Goal: Task Accomplishment & Management: Use online tool/utility

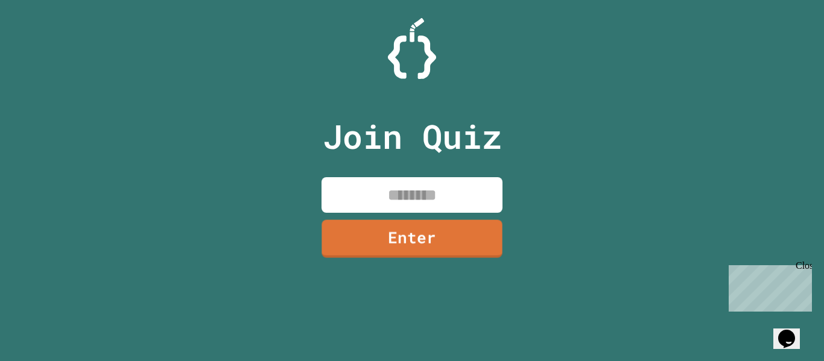
click at [431, 203] on input at bounding box center [411, 195] width 181 height 36
type input "********"
click at [386, 241] on link "Enter" at bounding box center [412, 238] width 184 height 40
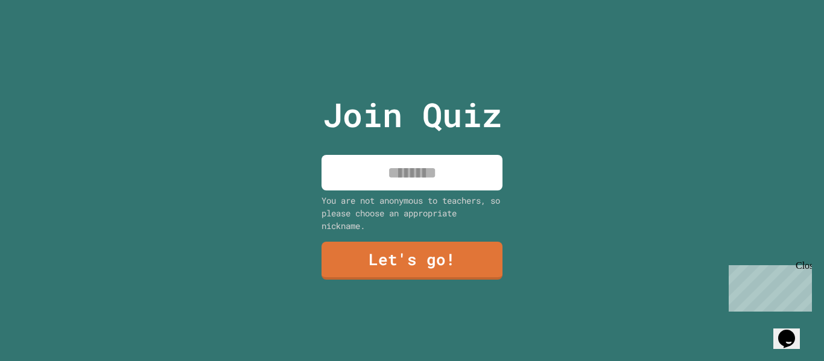
click at [389, 177] on input at bounding box center [411, 173] width 181 height 36
type input "*******"
click at [374, 262] on link "Let's go!" at bounding box center [411, 260] width 181 height 40
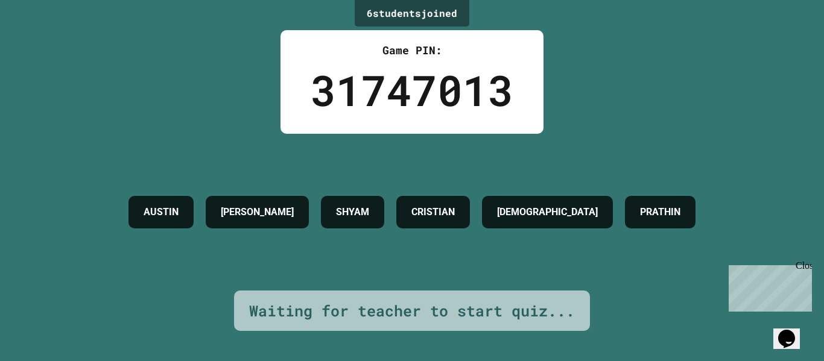
click at [374, 262] on div "[PERSON_NAME] SHYAM [PERSON_NAME] PRATHIN" at bounding box center [411, 212] width 579 height 157
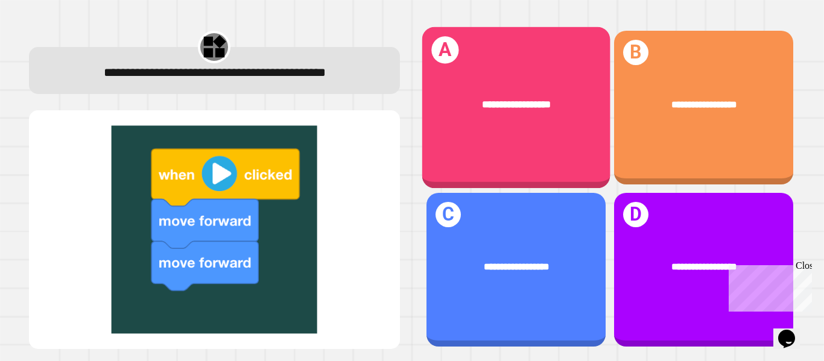
click at [522, 143] on div "**********" at bounding box center [515, 108] width 188 height 162
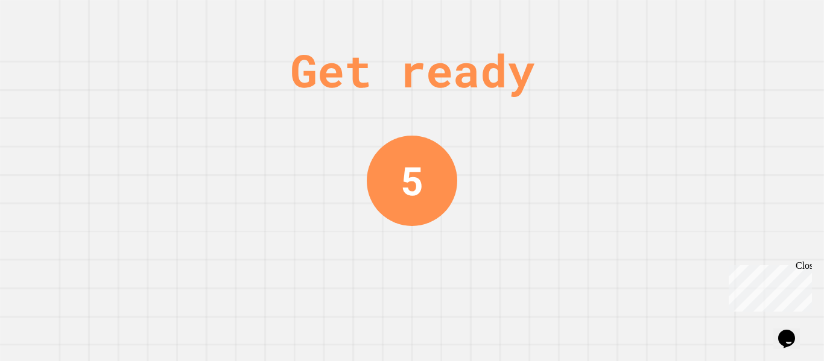
click at [517, 143] on div "Get ready 5" at bounding box center [412, 180] width 824 height 361
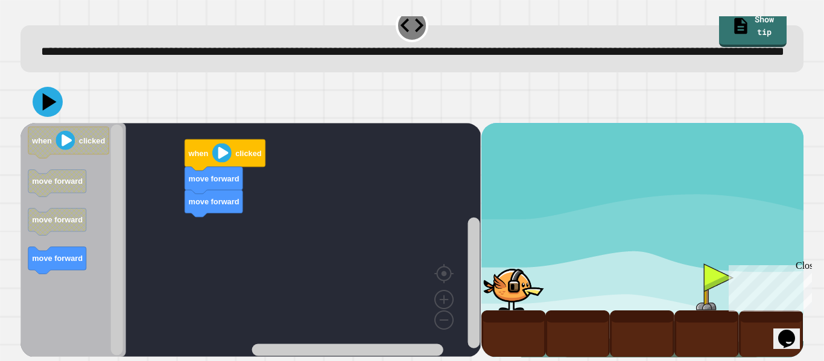
scroll to position [34, 0]
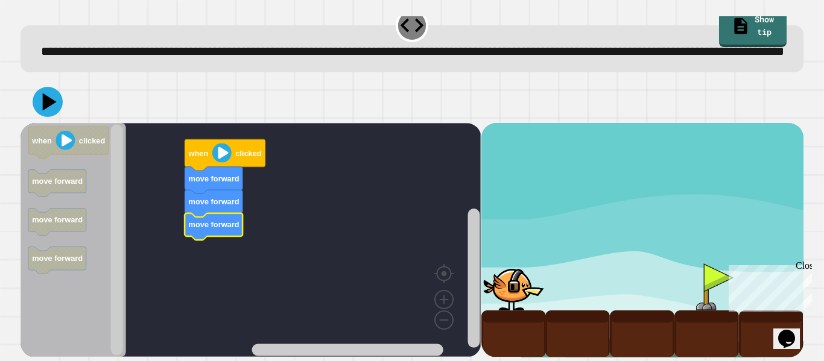
click at [52, 104] on icon at bounding box center [48, 102] width 30 height 30
click at [699, 271] on div at bounding box center [706, 286] width 65 height 47
click at [216, 154] on image "Blockly Workspace" at bounding box center [221, 152] width 19 height 19
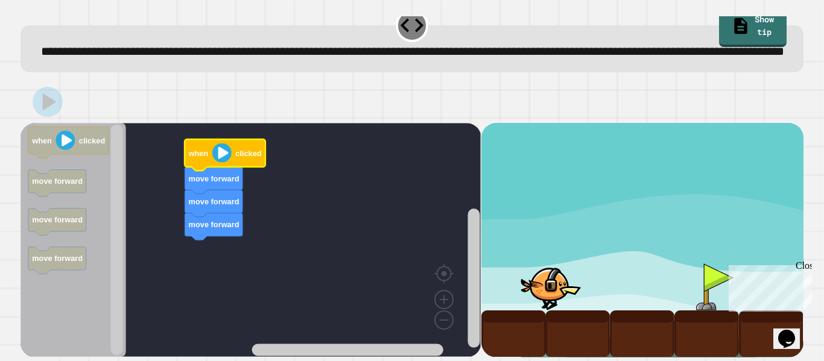
click at [61, 138] on image "Blockly Workspace" at bounding box center [65, 140] width 19 height 19
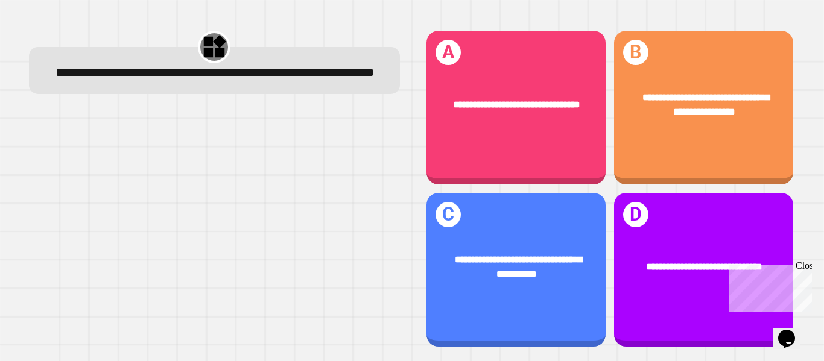
click at [758, 167] on div "**********" at bounding box center [703, 108] width 179 height 154
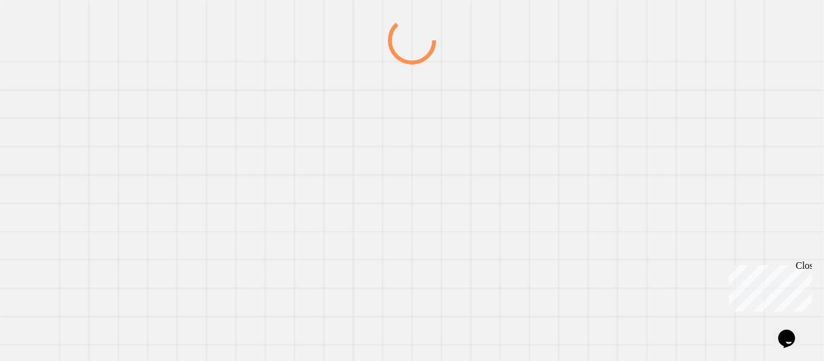
click at [760, 163] on div at bounding box center [411, 188] width 790 height 345
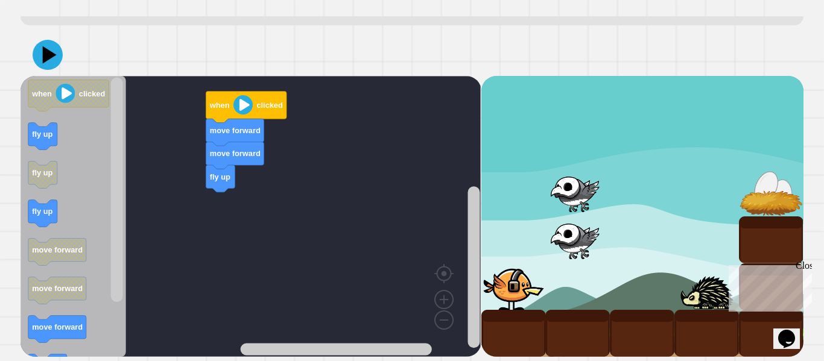
scroll to position [69, 0]
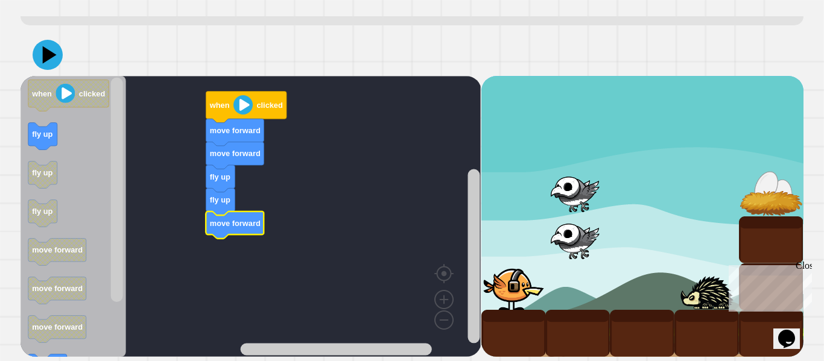
click at [55, 332] on text "move forward" at bounding box center [57, 327] width 51 height 9
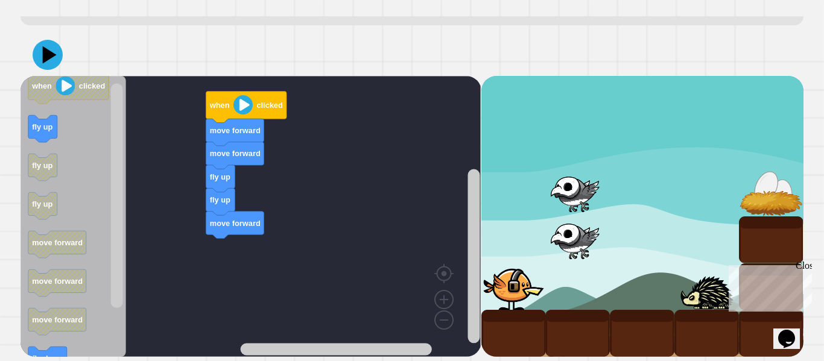
click at [55, 63] on icon at bounding box center [48, 55] width 30 height 30
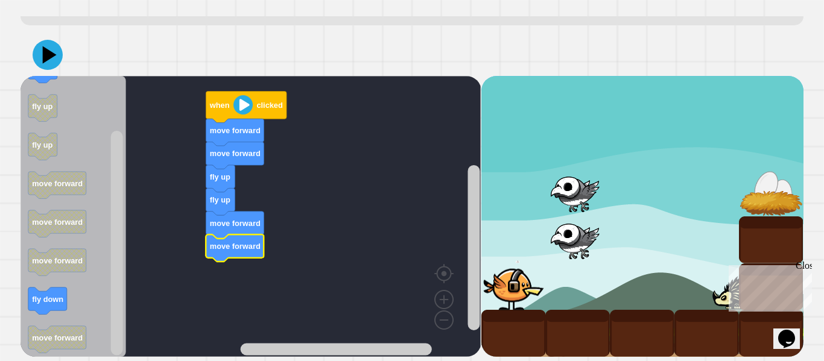
click at [43, 66] on icon at bounding box center [48, 55] width 30 height 30
click at [306, 99] on rect "Blockly Workspace" at bounding box center [250, 216] width 460 height 281
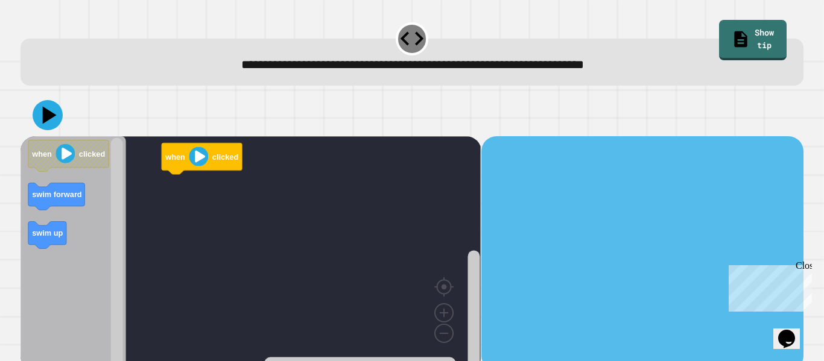
scroll to position [14, 0]
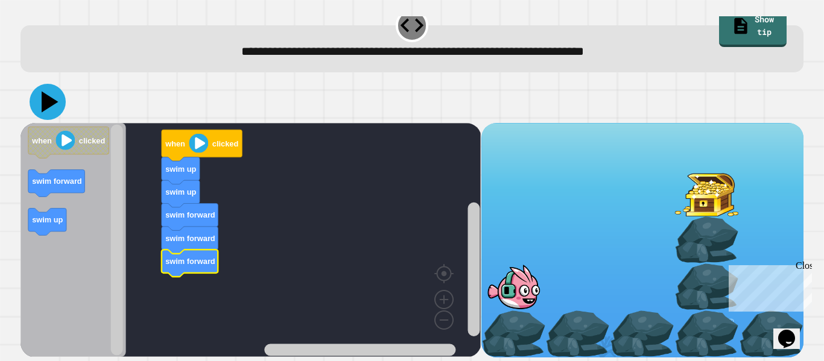
click at [43, 99] on icon at bounding box center [50, 102] width 17 height 21
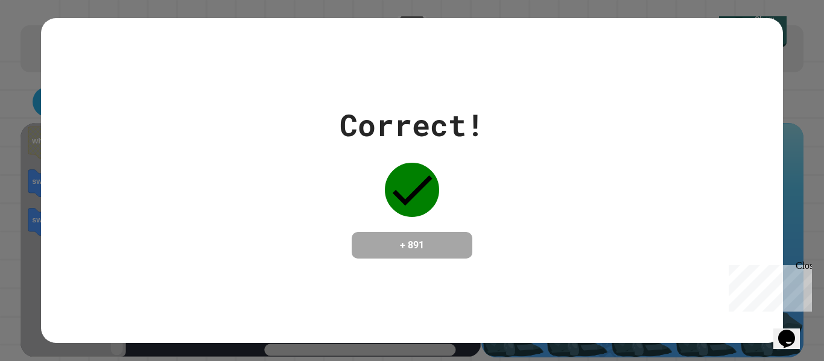
click at [43, 102] on div "Correct! + 891" at bounding box center [411, 180] width 741 height 156
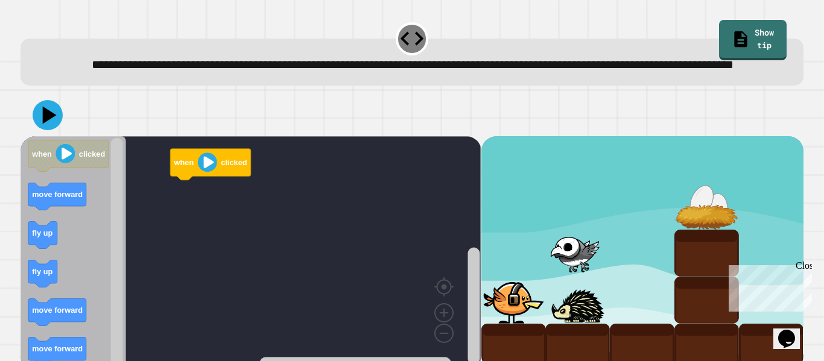
scroll to position [34, 0]
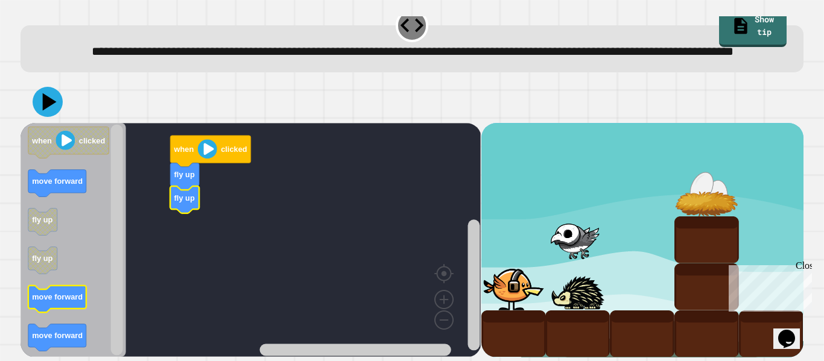
click at [47, 292] on text "move forward" at bounding box center [57, 296] width 51 height 9
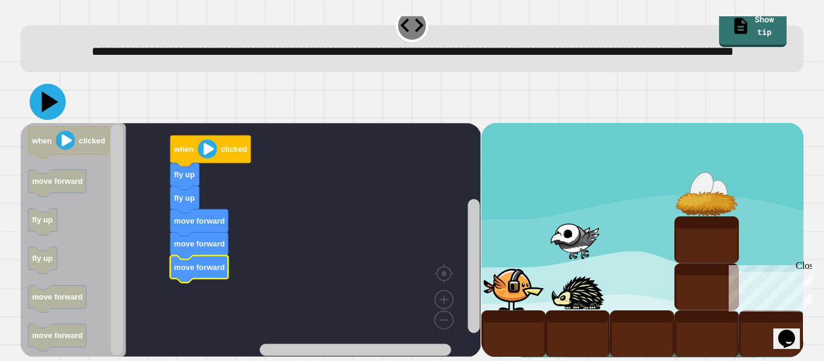
click at [51, 98] on icon at bounding box center [50, 102] width 17 height 21
